Goal: Book appointment/travel/reservation

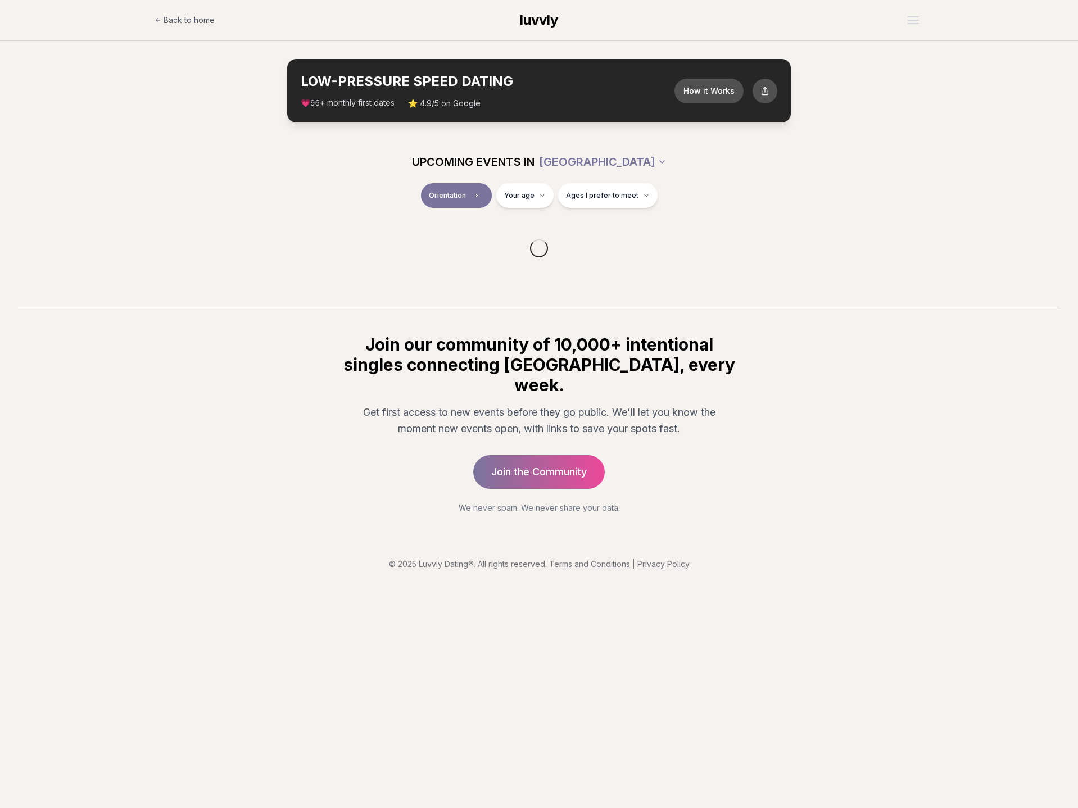
click at [67, 328] on section "Join our community of 10,000+ intentional singles connecting [GEOGRAPHIC_DATA],…" at bounding box center [539, 410] width 1078 height 207
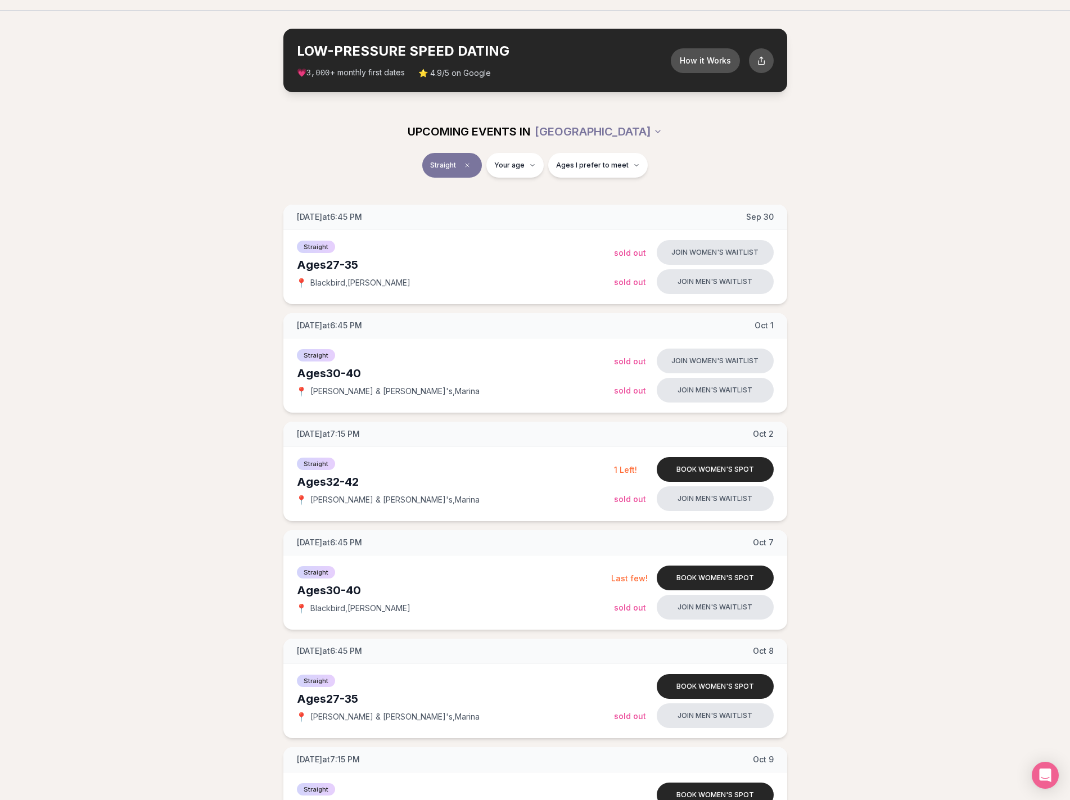
scroll to position [56, 0]
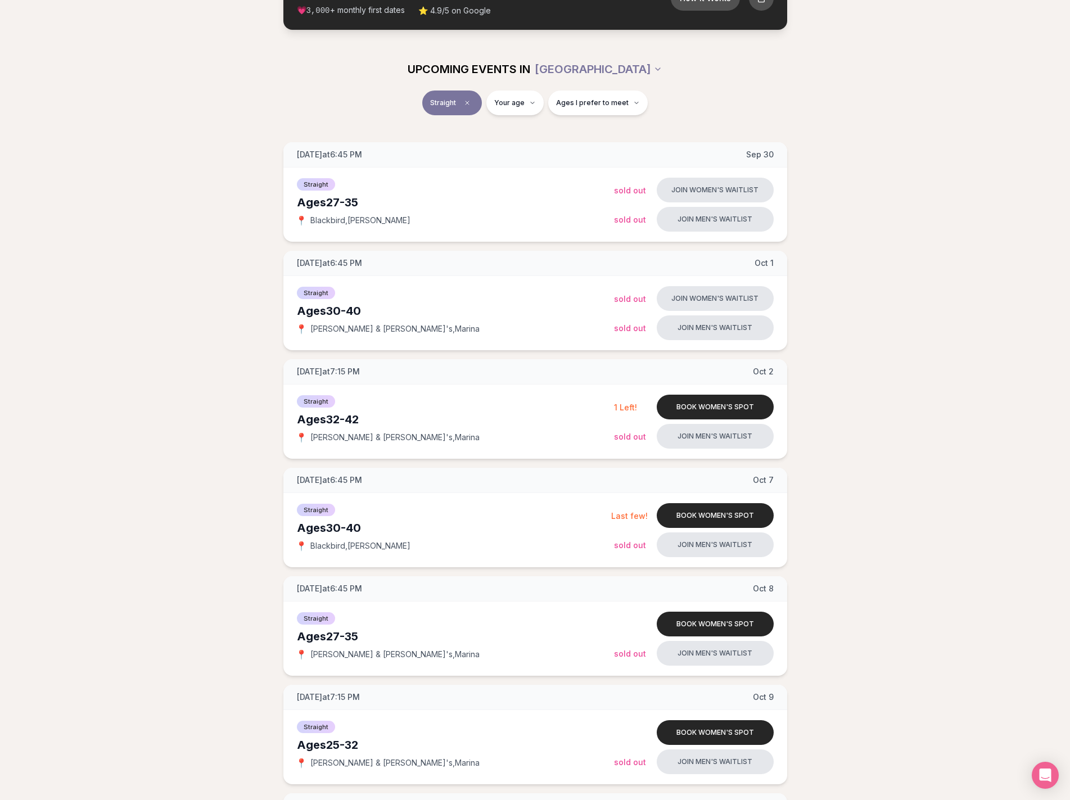
scroll to position [112, 0]
